Goal: Check status: Check status

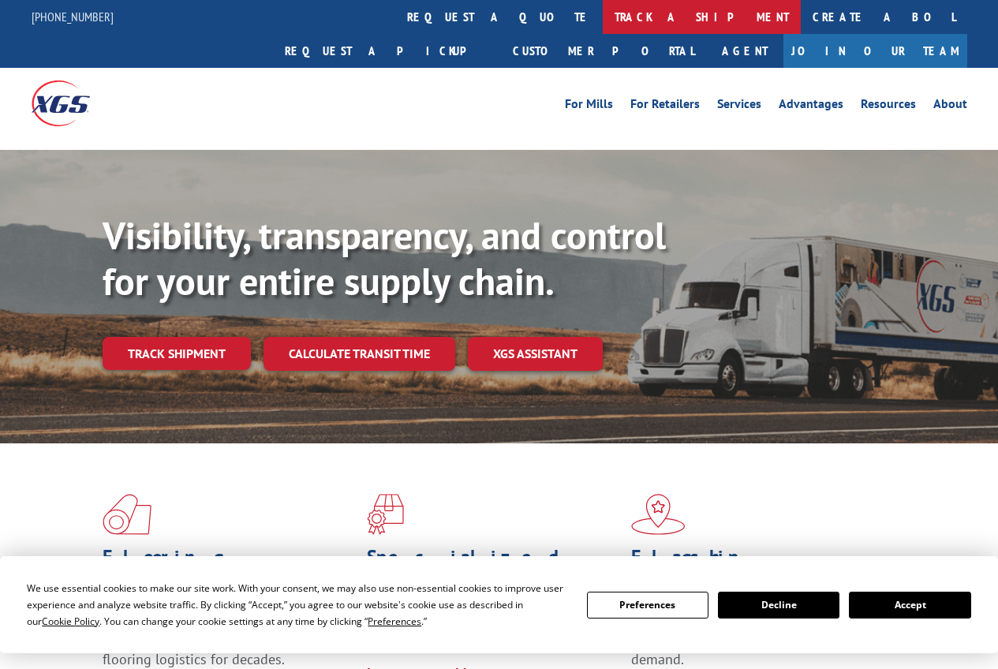
click at [603, 12] on link "track a shipment" at bounding box center [702, 17] width 198 height 34
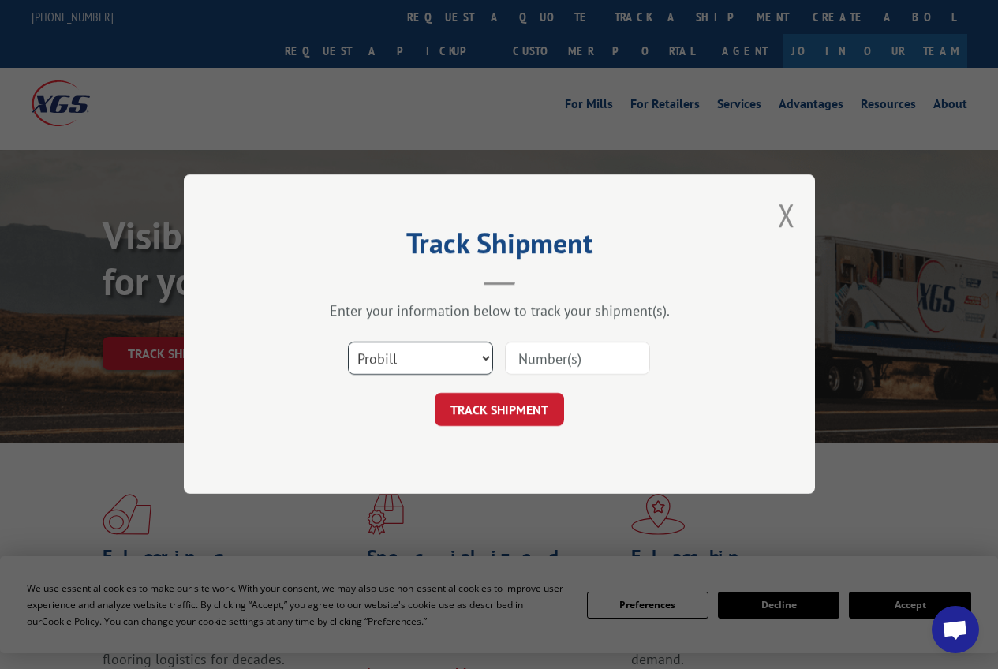
click at [448, 353] on select "Select category... Probill BOL PO" at bounding box center [420, 358] width 145 height 33
select select "bol"
click at [348, 342] on select "Select category... Probill BOL PO" at bounding box center [420, 358] width 145 height 33
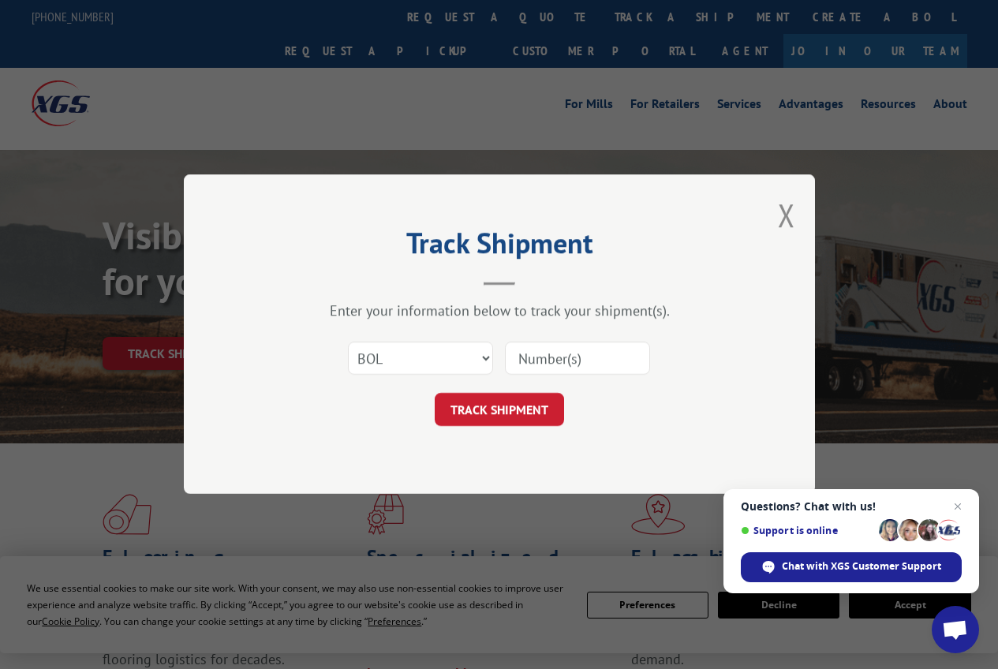
click at [539, 361] on input at bounding box center [577, 358] width 145 height 33
type input "3021668"
click at [532, 406] on button "TRACK SHIPMENT" at bounding box center [499, 410] width 129 height 33
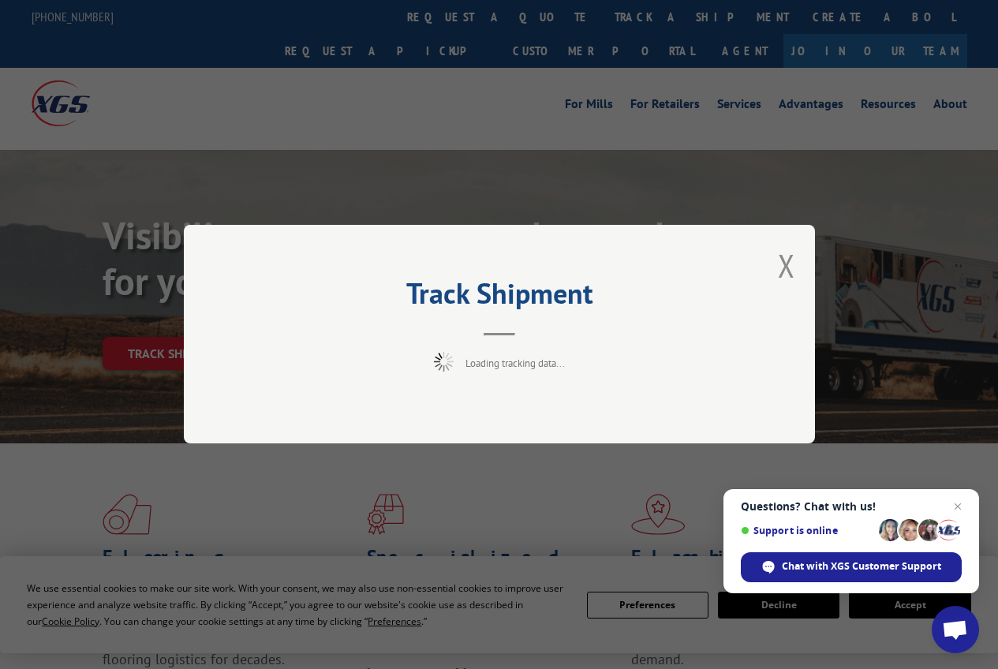
click at [954, 508] on span "Close chat" at bounding box center [957, 506] width 19 height 19
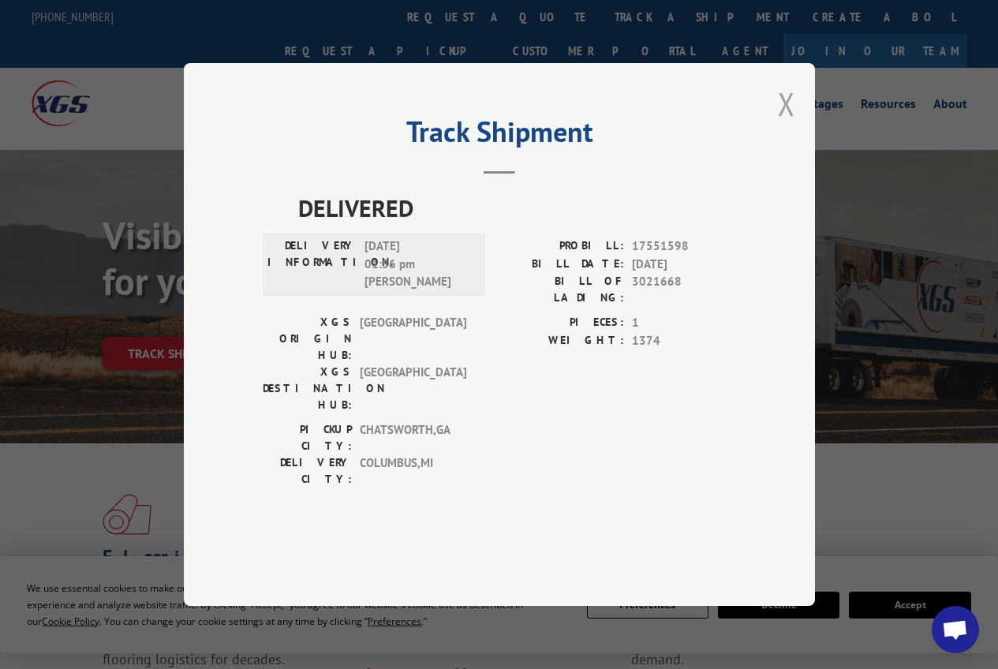
click at [783, 125] on button "Close modal" at bounding box center [786, 104] width 17 height 42
